Goal: Find specific page/section: Find specific page/section

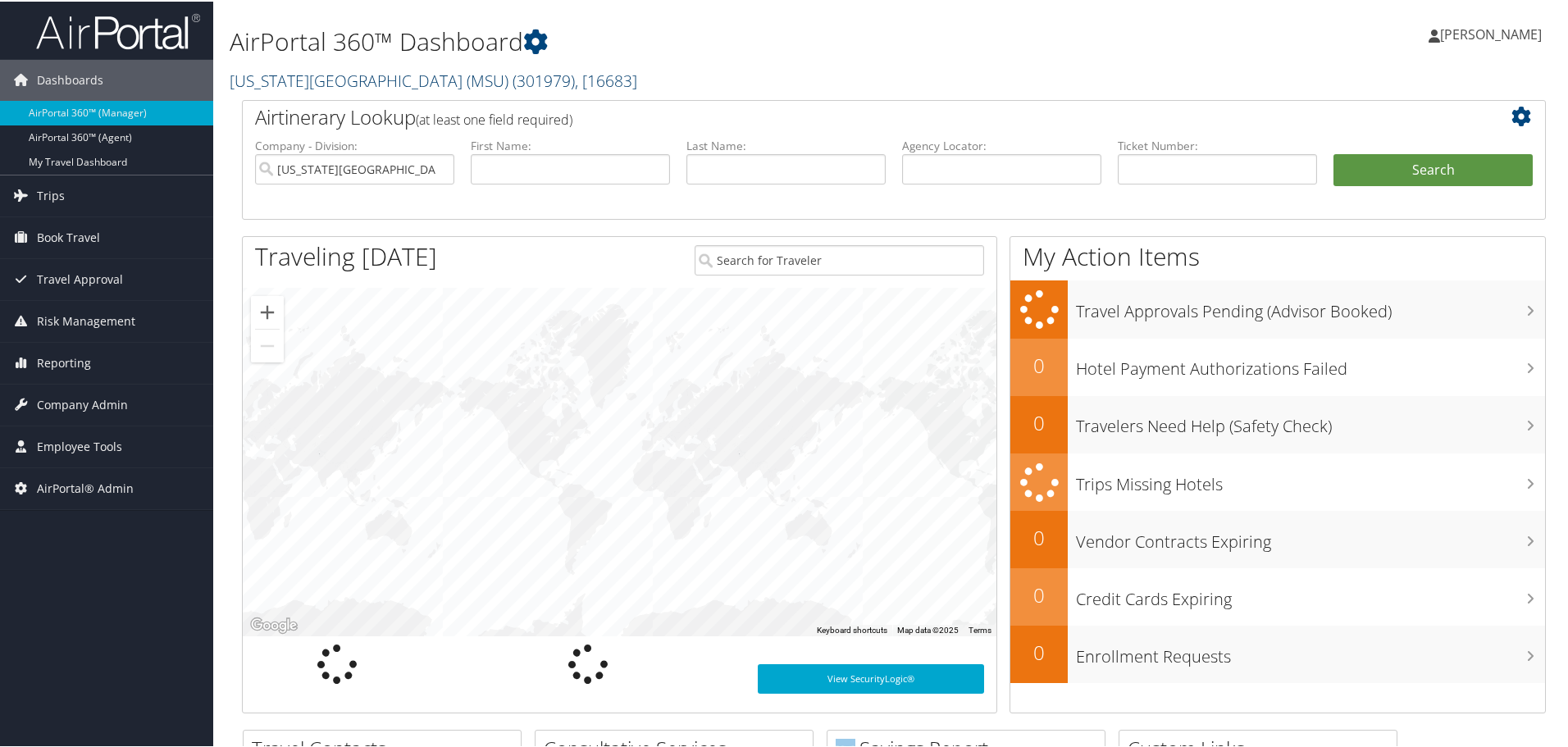
click at [328, 73] on link "[US_STATE][GEOGRAPHIC_DATA] (MSU) ( 301979 ) , [ 16683 ]" at bounding box center [433, 79] width 408 height 22
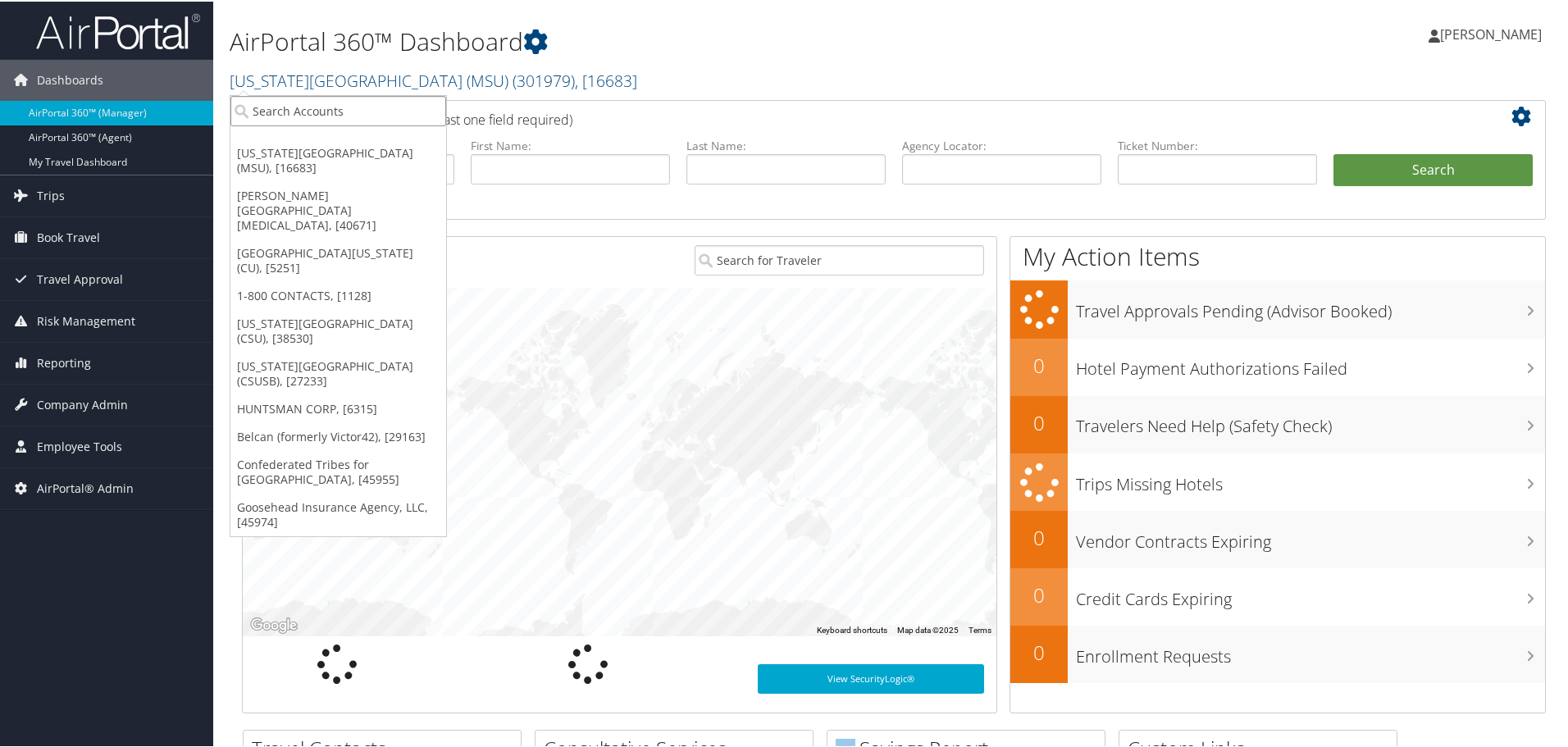
click at [340, 106] on input "search" at bounding box center [338, 110] width 216 height 31
type input "envestnet"
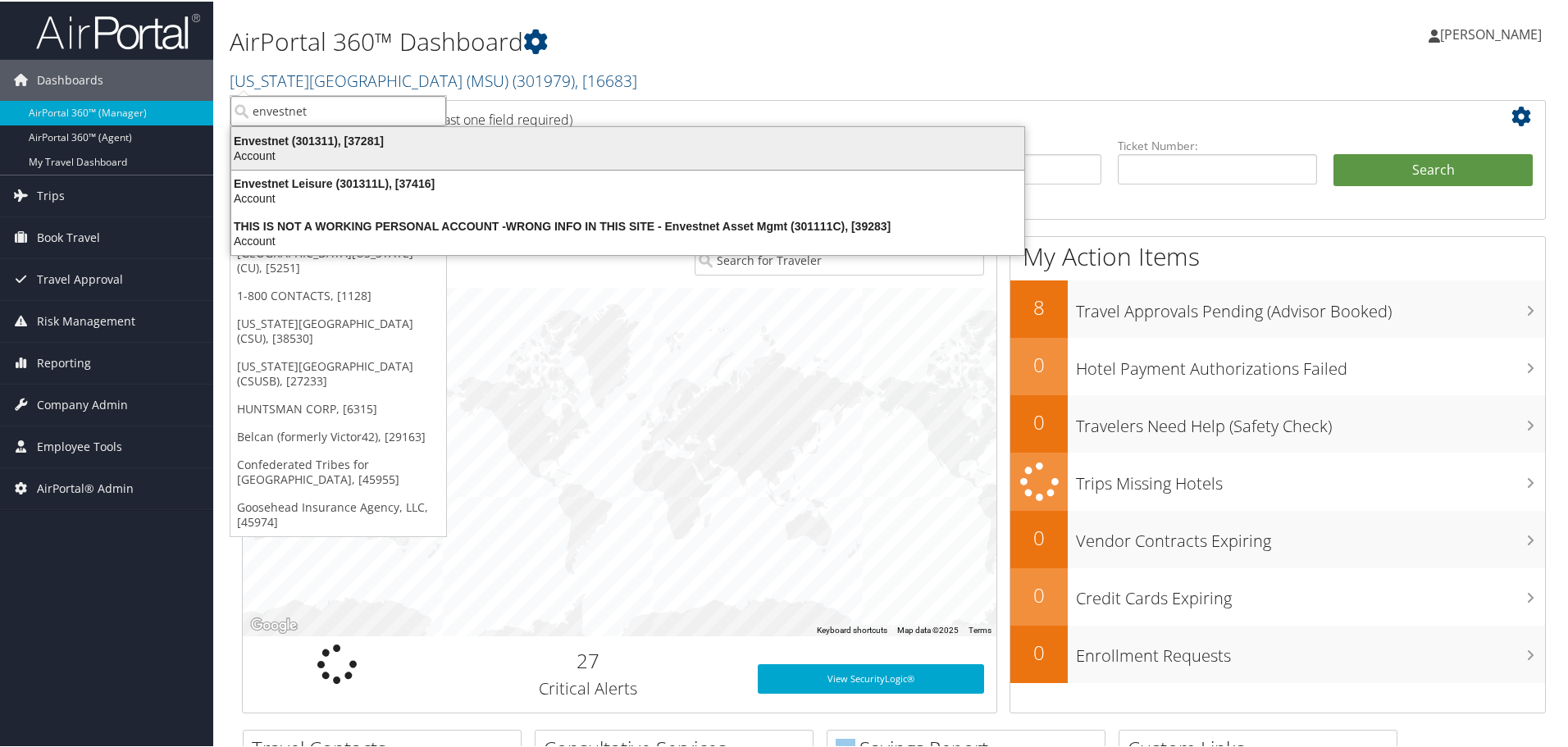
click at [344, 138] on div "Envestnet (301311), [37281]" at bounding box center [628, 140] width 812 height 15
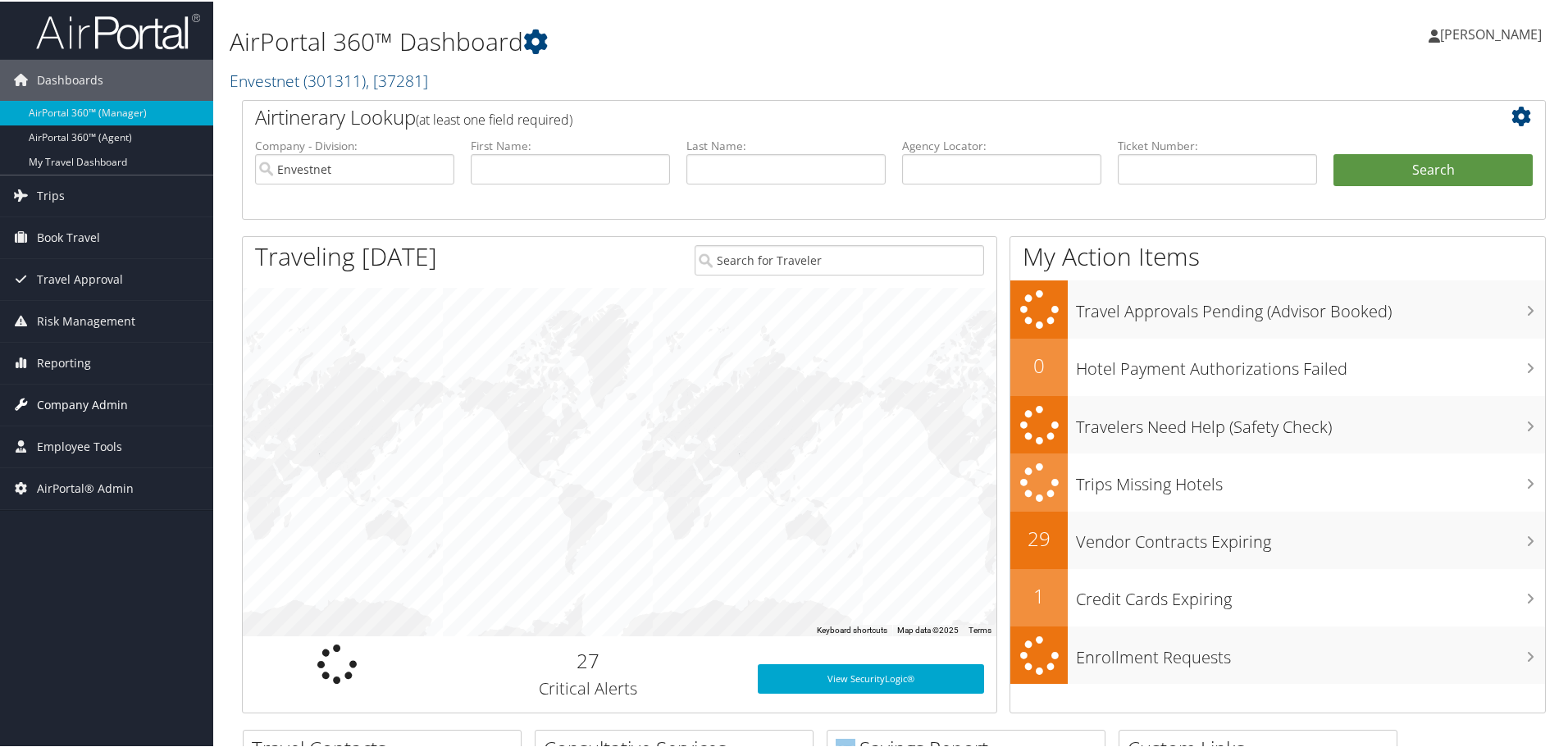
click at [82, 401] on span "Company Admin" at bounding box center [82, 403] width 91 height 41
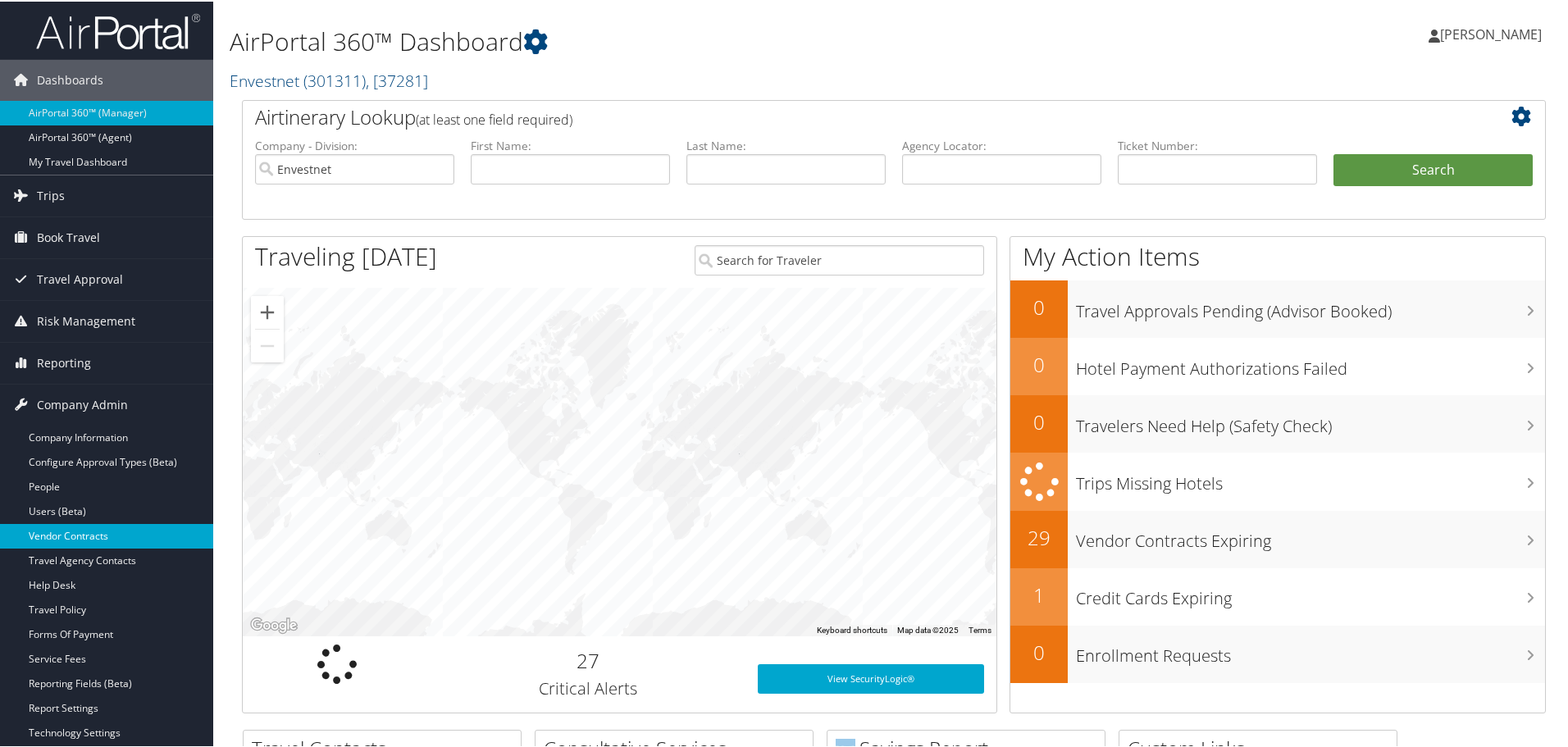
click at [81, 530] on link "Vendor Contracts" at bounding box center [106, 535] width 213 height 25
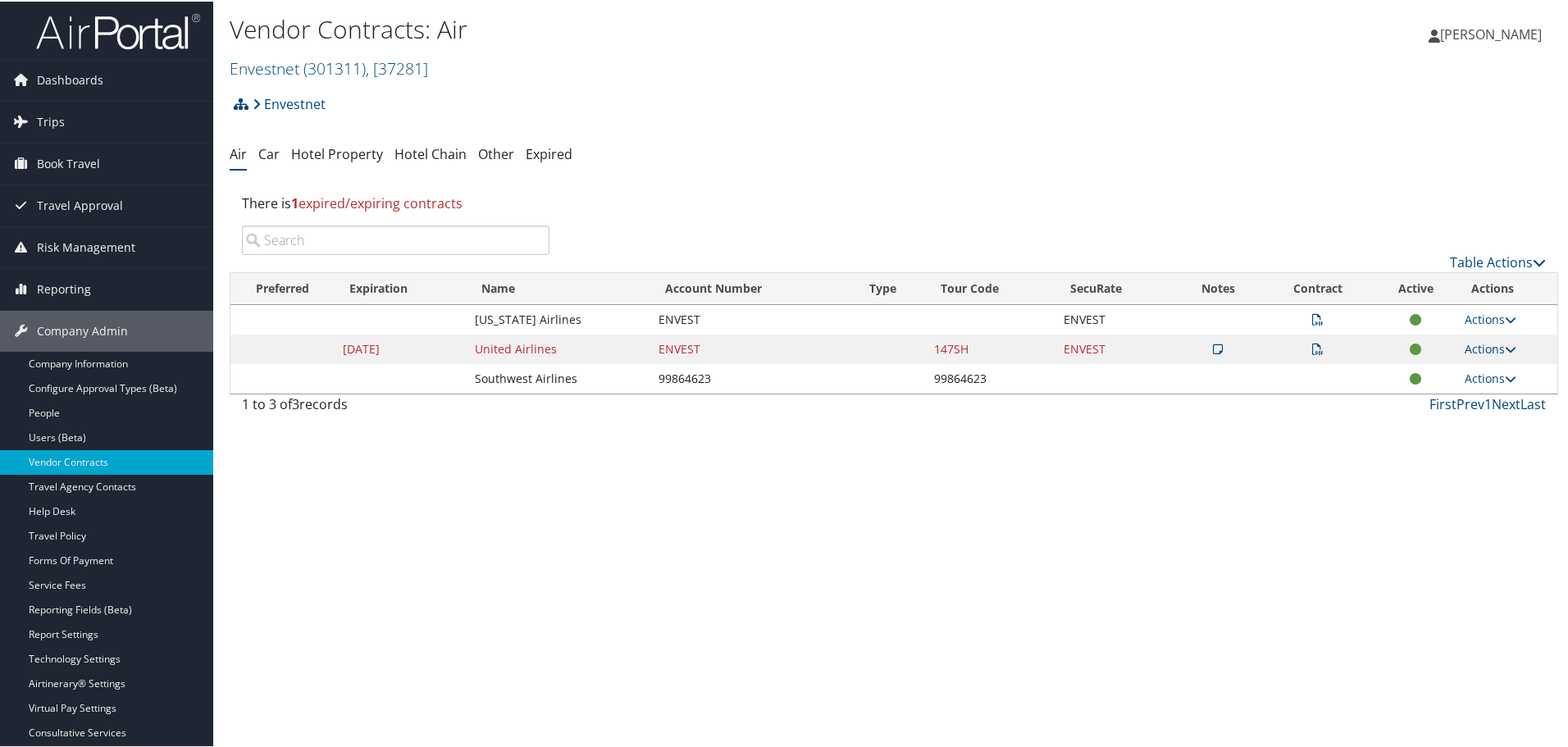
click at [1312, 315] on icon at bounding box center [1318, 318] width 12 height 12
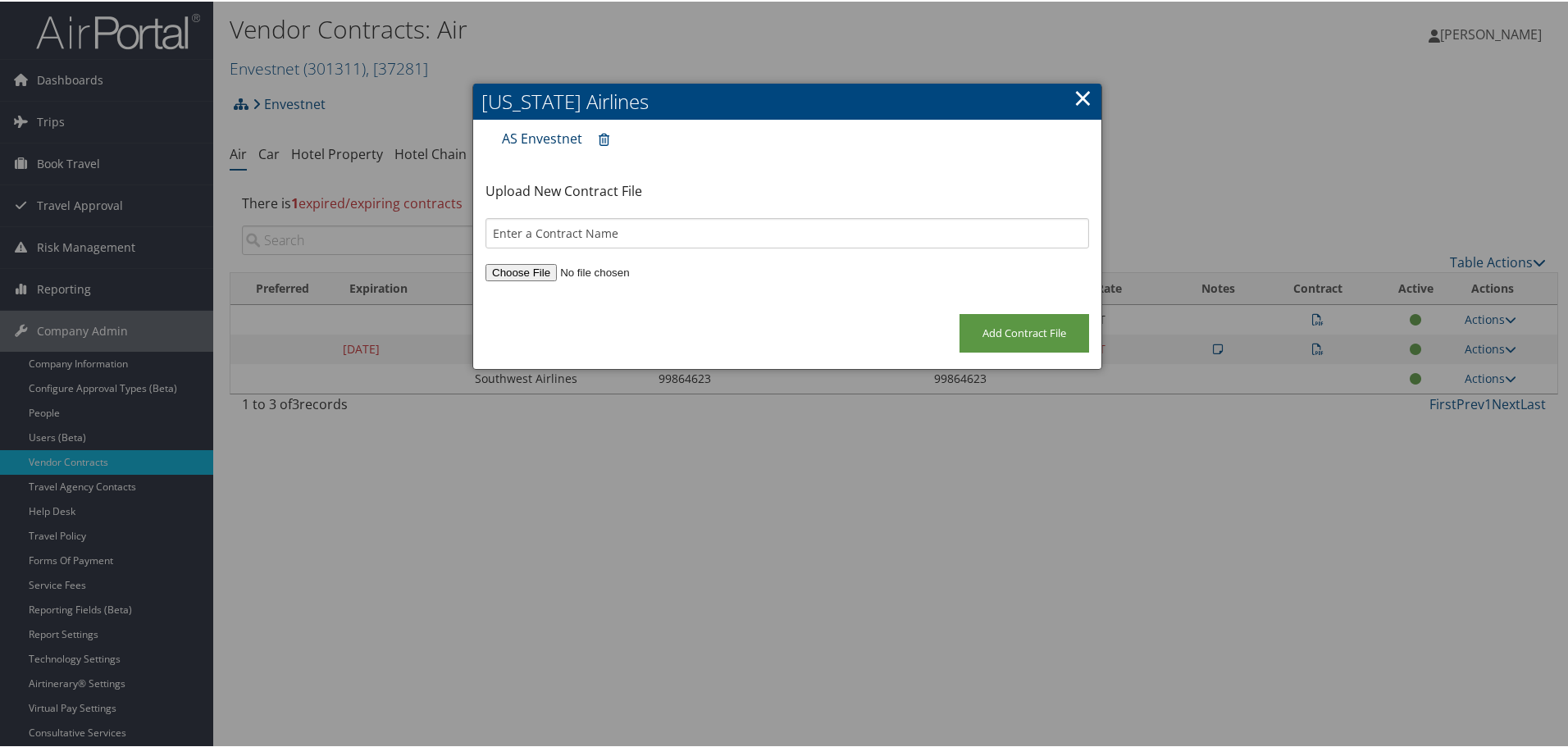
click at [516, 132] on link "AS Envestnet" at bounding box center [541, 137] width 81 height 18
click at [552, 143] on link "AS Envestnet" at bounding box center [541, 137] width 81 height 18
click at [1080, 94] on link "×" at bounding box center [1082, 96] width 19 height 32
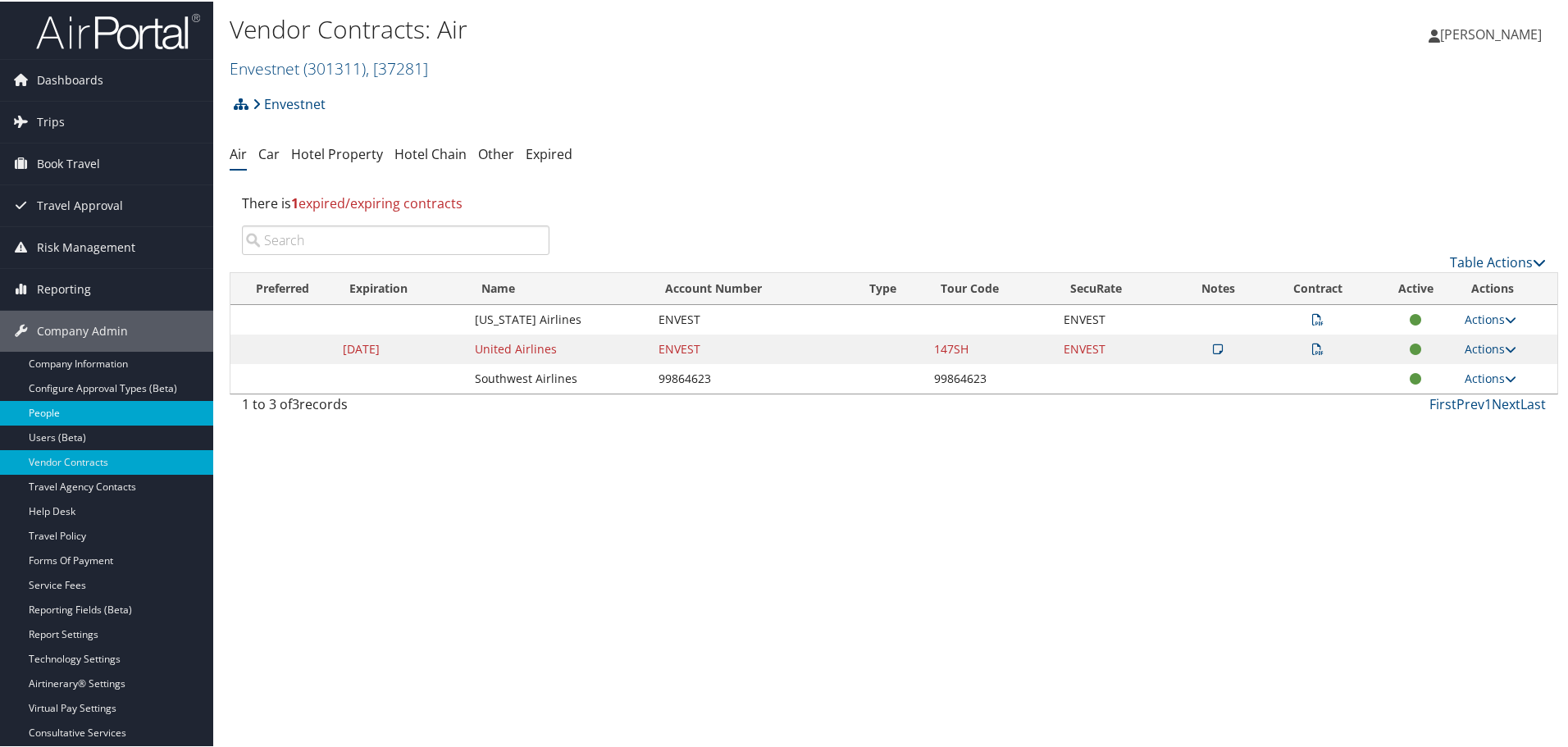
click at [135, 420] on link "People" at bounding box center [106, 412] width 213 height 25
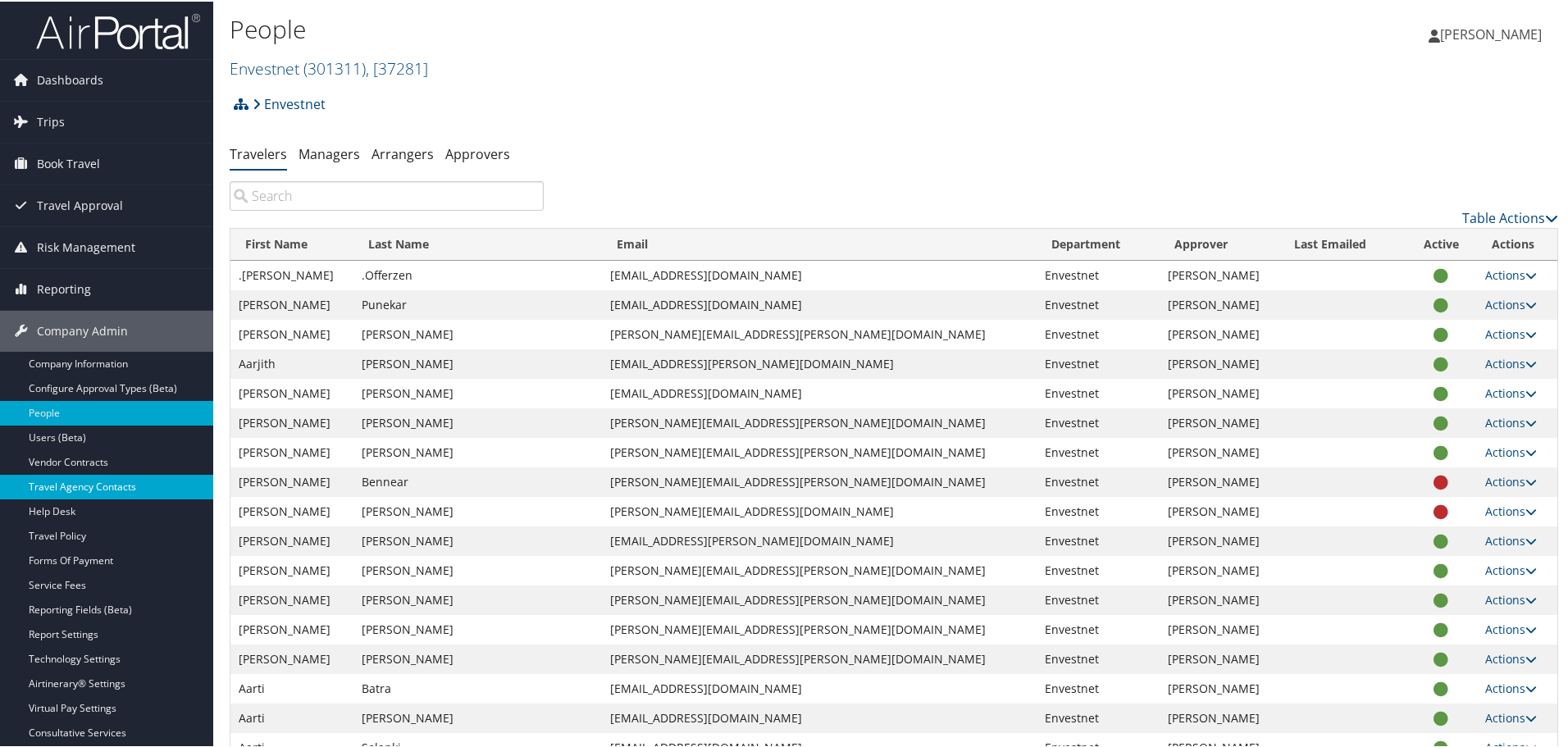
click at [91, 484] on link "Travel Agency Contacts" at bounding box center [106, 486] width 213 height 25
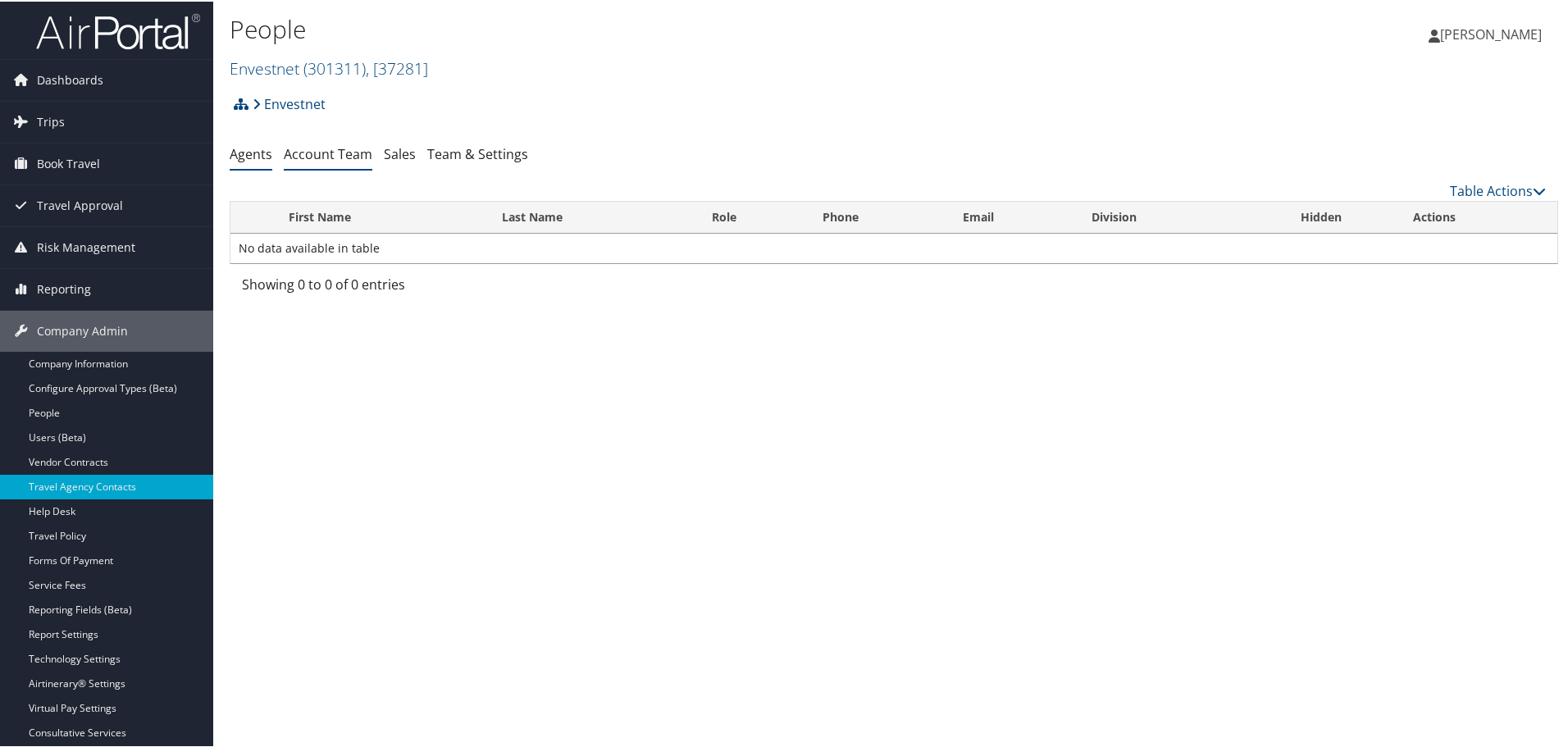
click at [338, 156] on link "Account Team" at bounding box center [328, 153] width 89 height 18
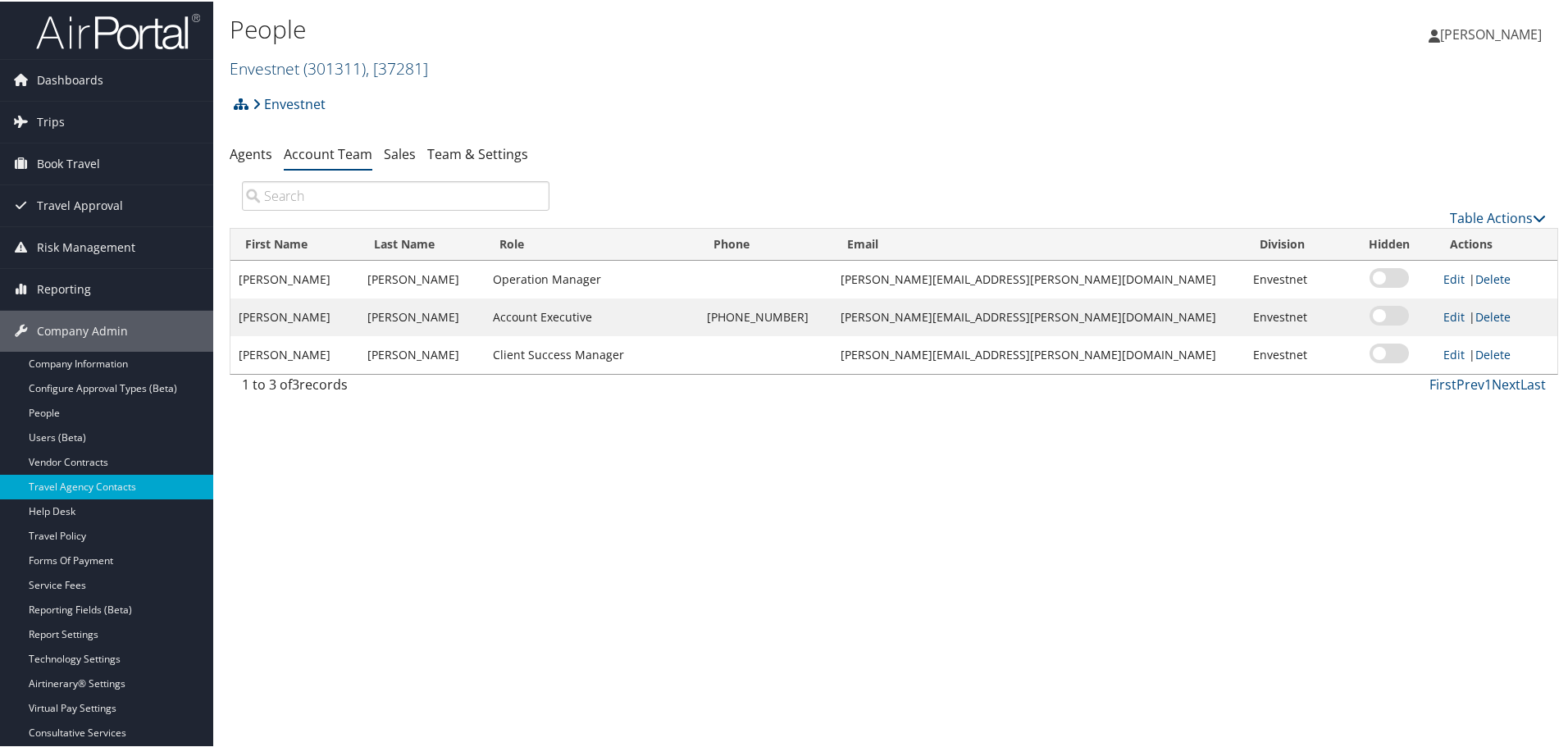
click at [350, 70] on span "( 301311 )" at bounding box center [334, 66] width 62 height 22
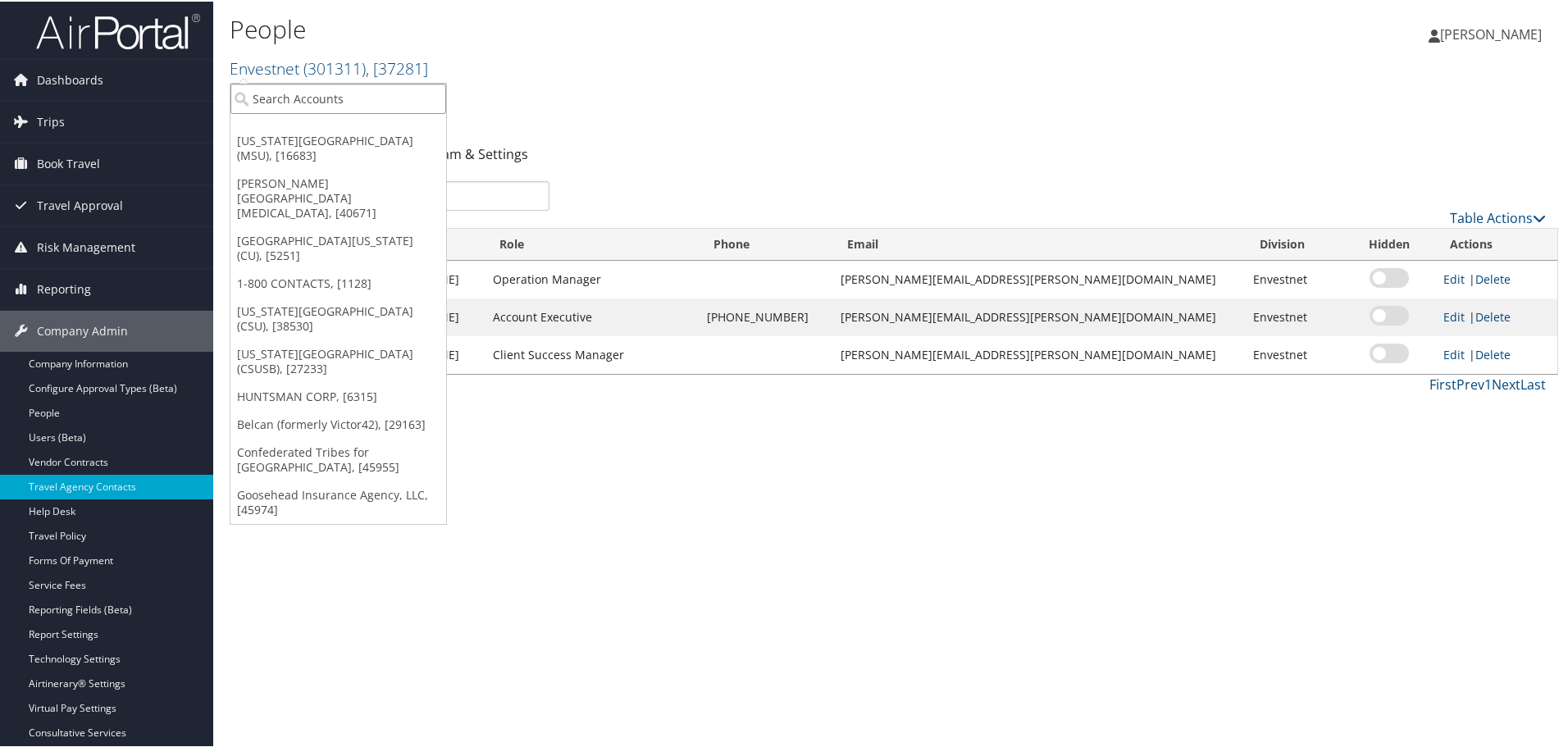
drag, startPoint x: 340, startPoint y: 97, endPoint x: 336, endPoint y: 109, distance: 12.6
click at [339, 101] on input "search" at bounding box center [338, 97] width 216 height 31
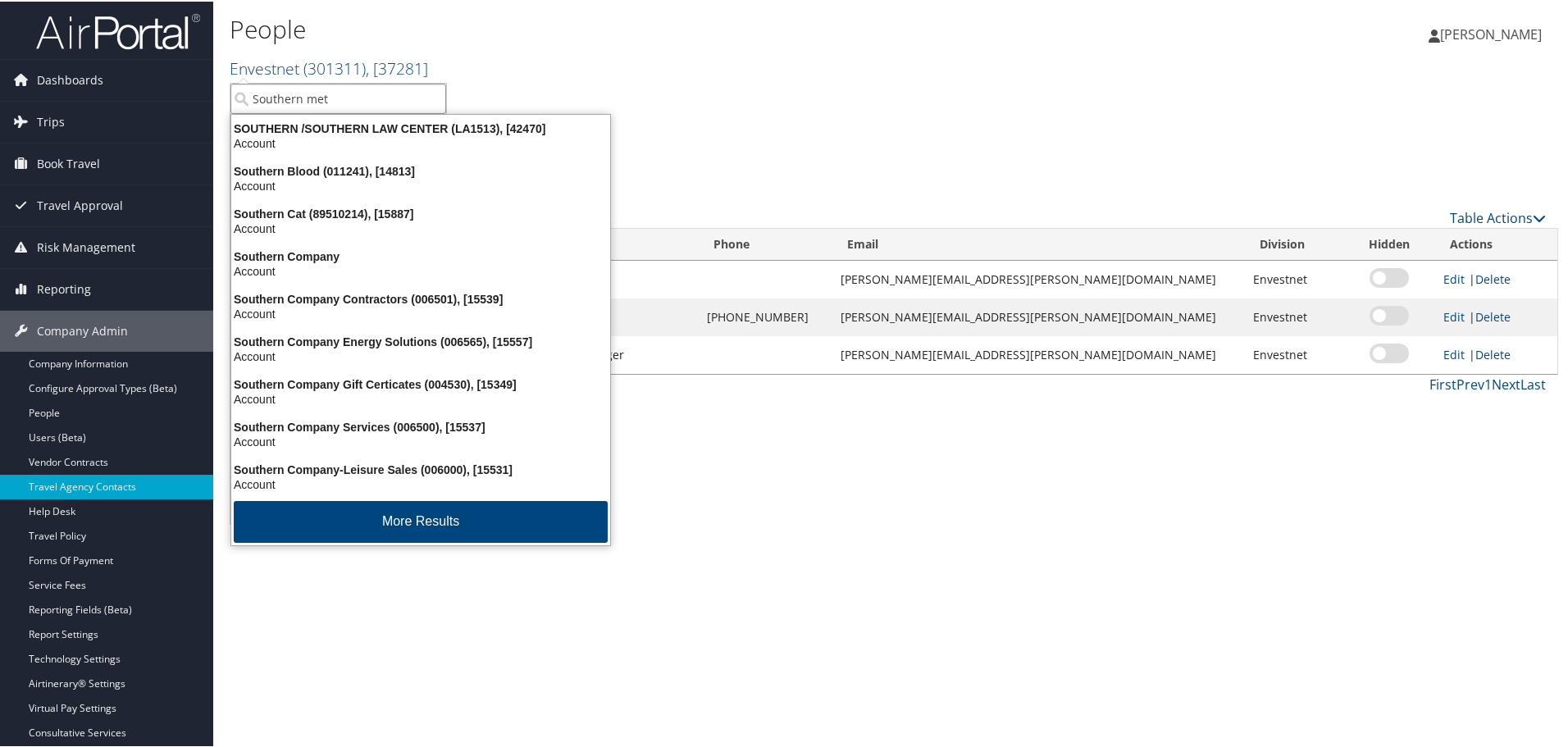
type input "Southern meth"
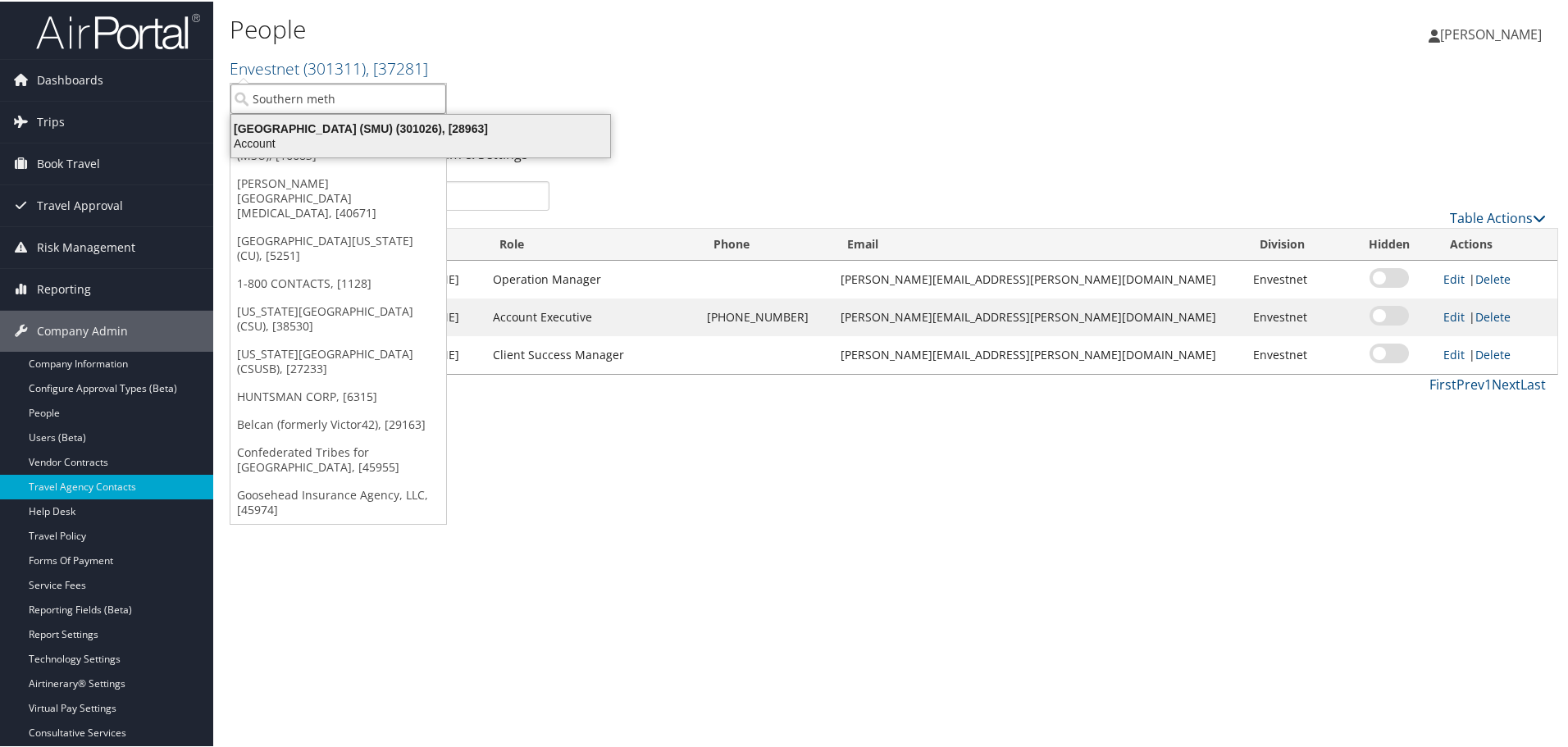
click at [354, 133] on div "Southern Methodist University (SMU) (301026), [28963]" at bounding box center [421, 127] width 399 height 15
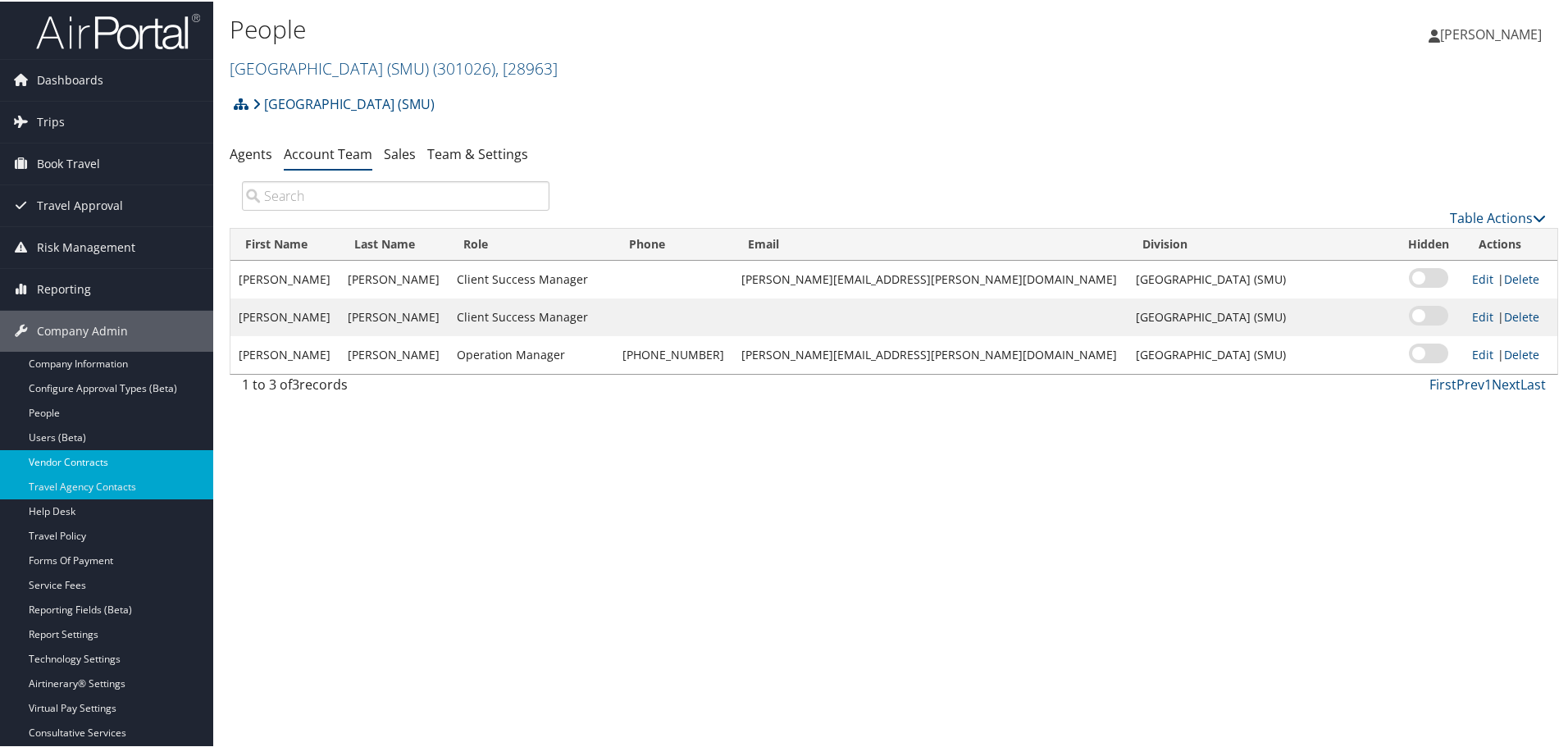
click at [100, 464] on link "Vendor Contracts" at bounding box center [106, 461] width 213 height 25
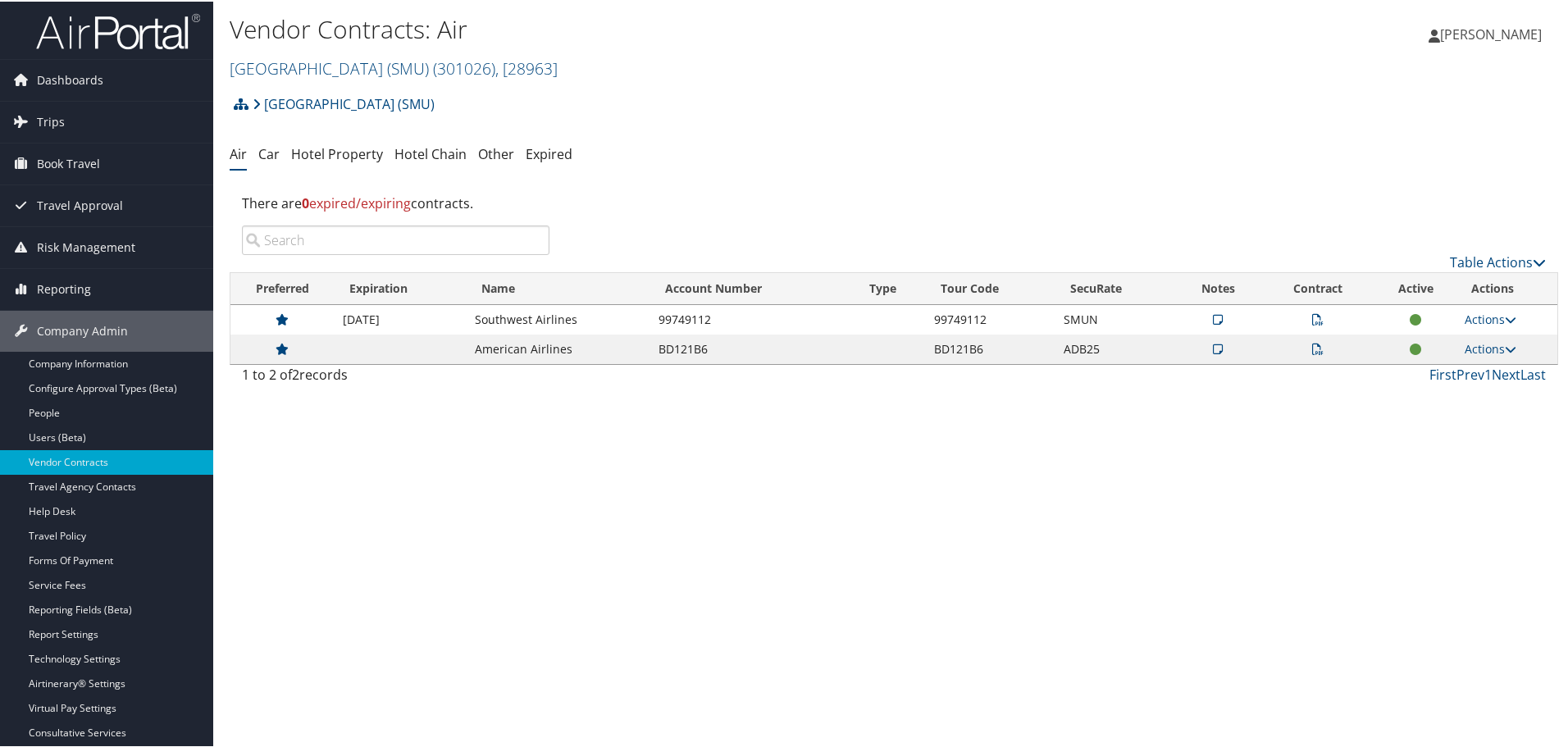
click at [1312, 349] on icon at bounding box center [1318, 348] width 12 height 12
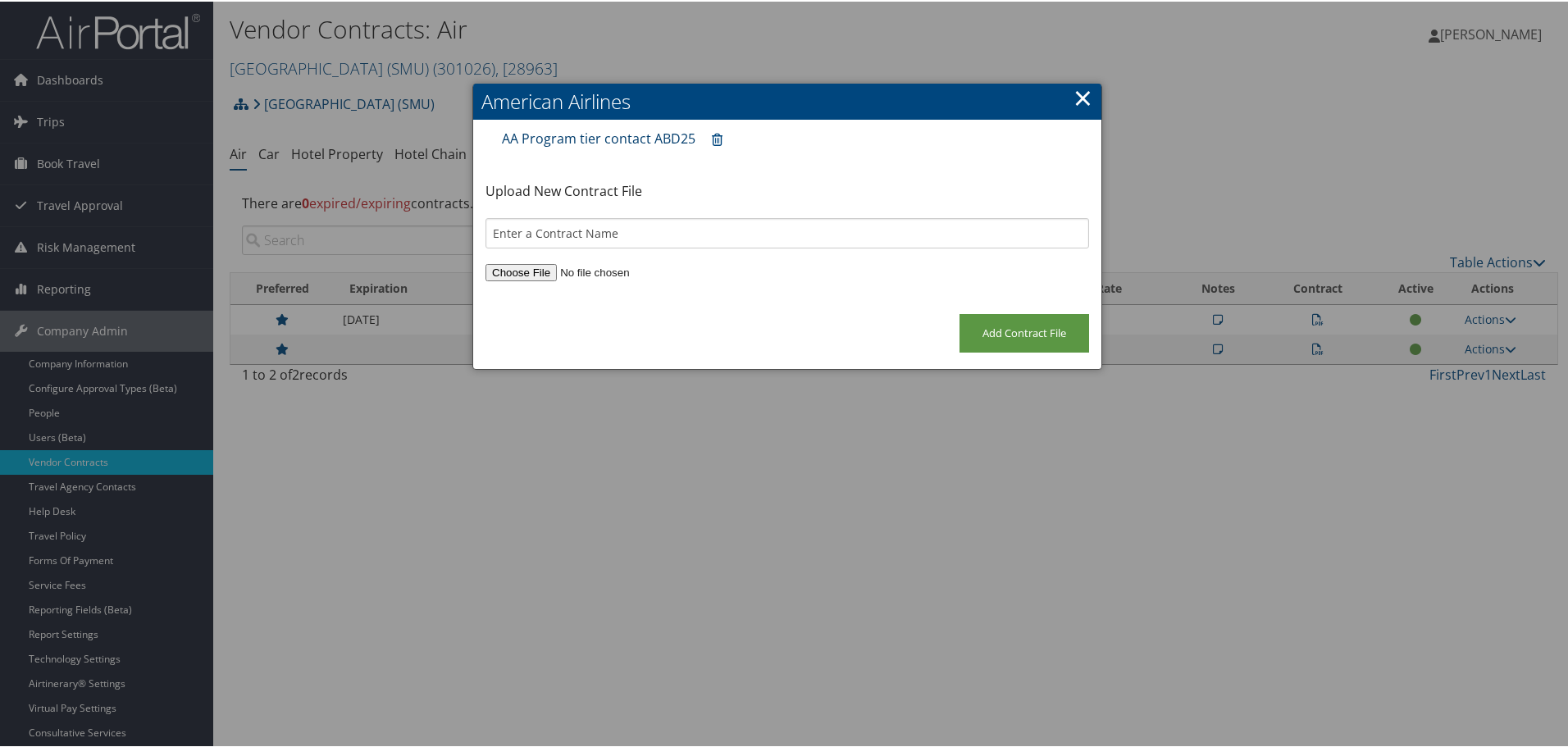
click at [579, 135] on link "AA Program tier contact ABD25" at bounding box center [598, 137] width 194 height 18
click at [1080, 92] on link "×" at bounding box center [1082, 96] width 19 height 32
